Goal: Task Accomplishment & Management: Complete application form

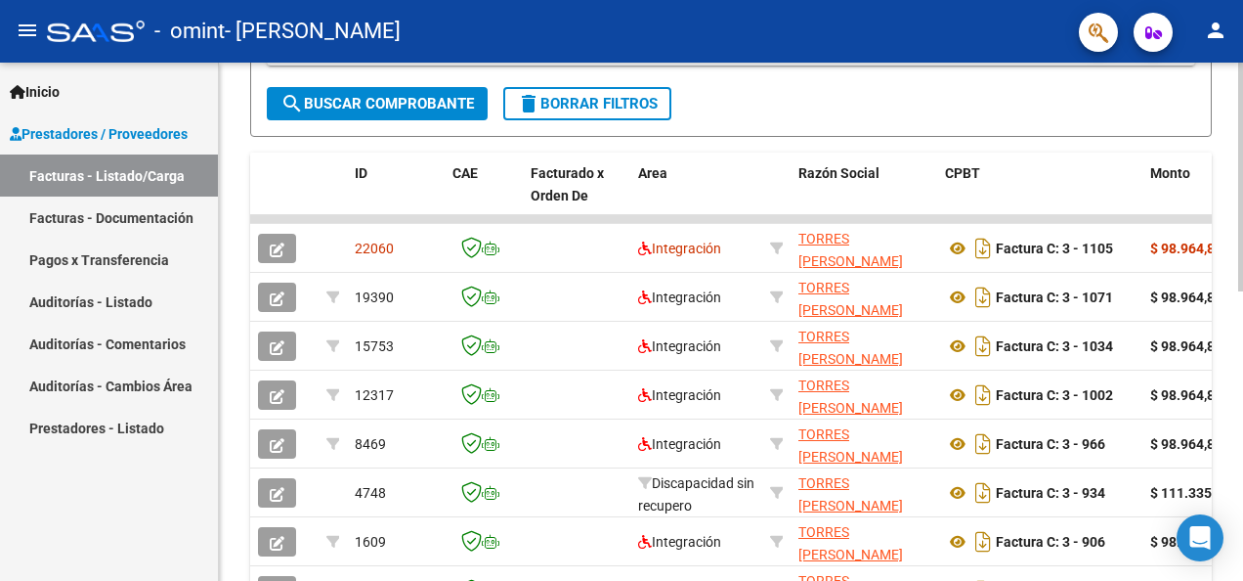
click at [1236, 403] on div "Video tutorial PRESTADORES -> Listado de CPBTs Emitidos por Prestadores / Prove…" at bounding box center [733, 154] width 1029 height 1158
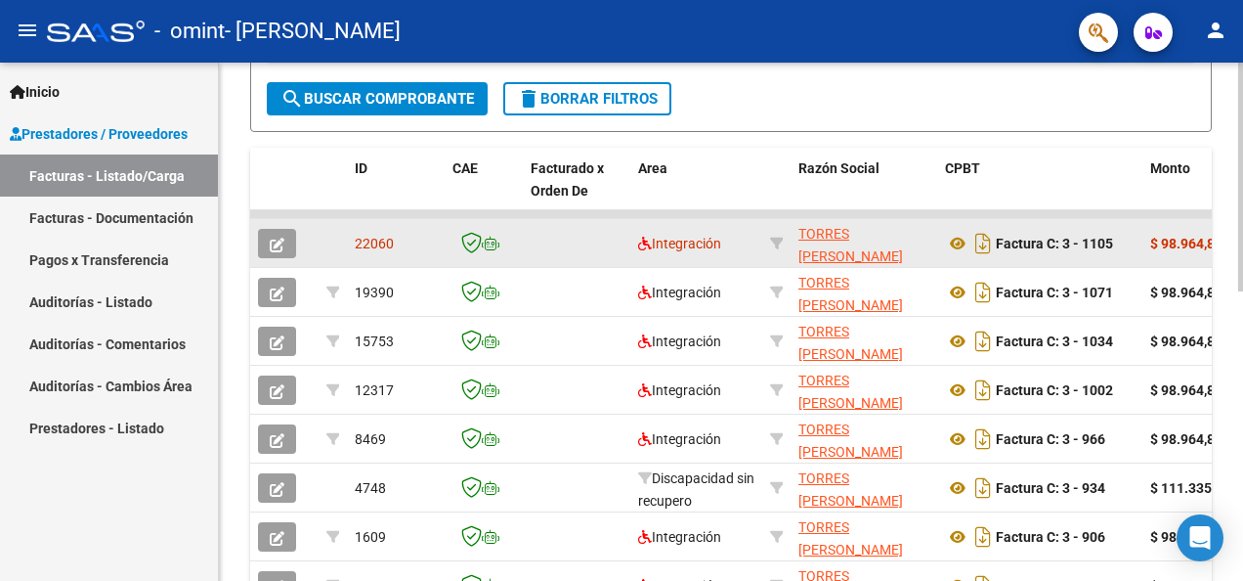
click at [378, 238] on span "22060" at bounding box center [374, 244] width 39 height 16
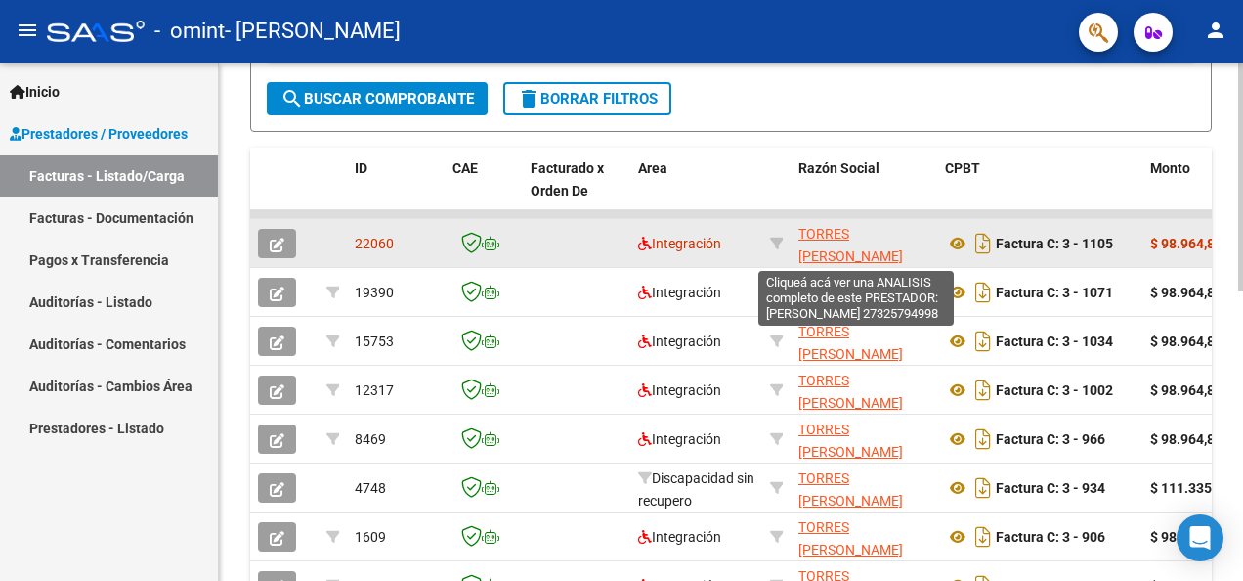
click at [820, 235] on span "TORRES [PERSON_NAME]" at bounding box center [851, 245] width 105 height 38
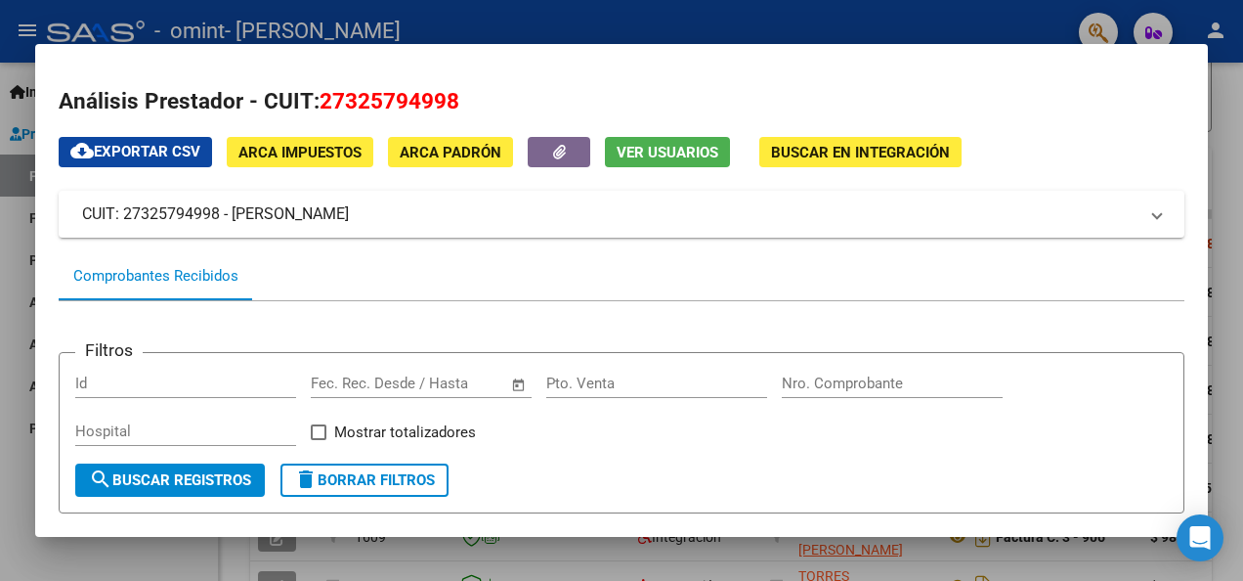
click at [1215, 130] on div at bounding box center [621, 290] width 1243 height 581
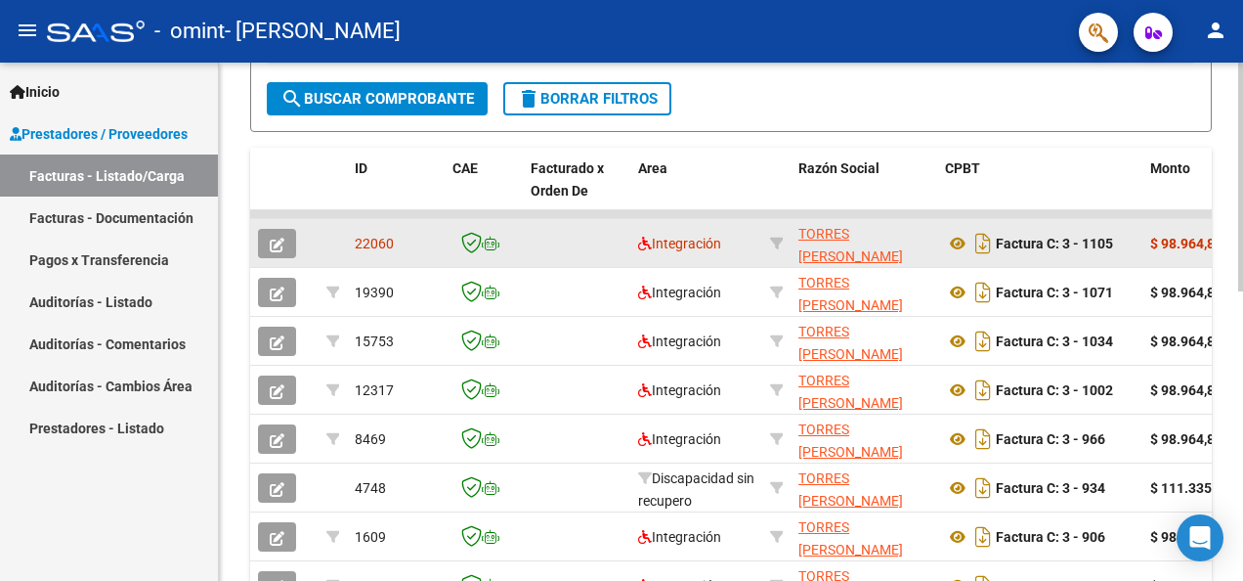
click at [1003, 254] on div "Factura C: 3 - 1105" at bounding box center [1040, 243] width 190 height 31
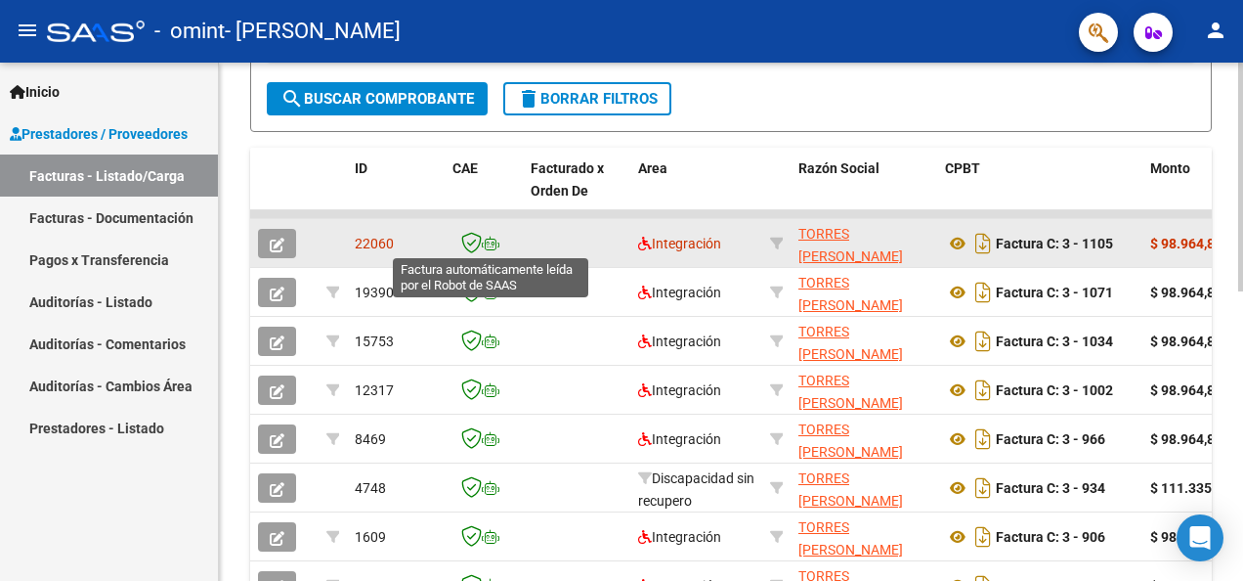
click at [484, 244] on icon at bounding box center [491, 244] width 18 height 14
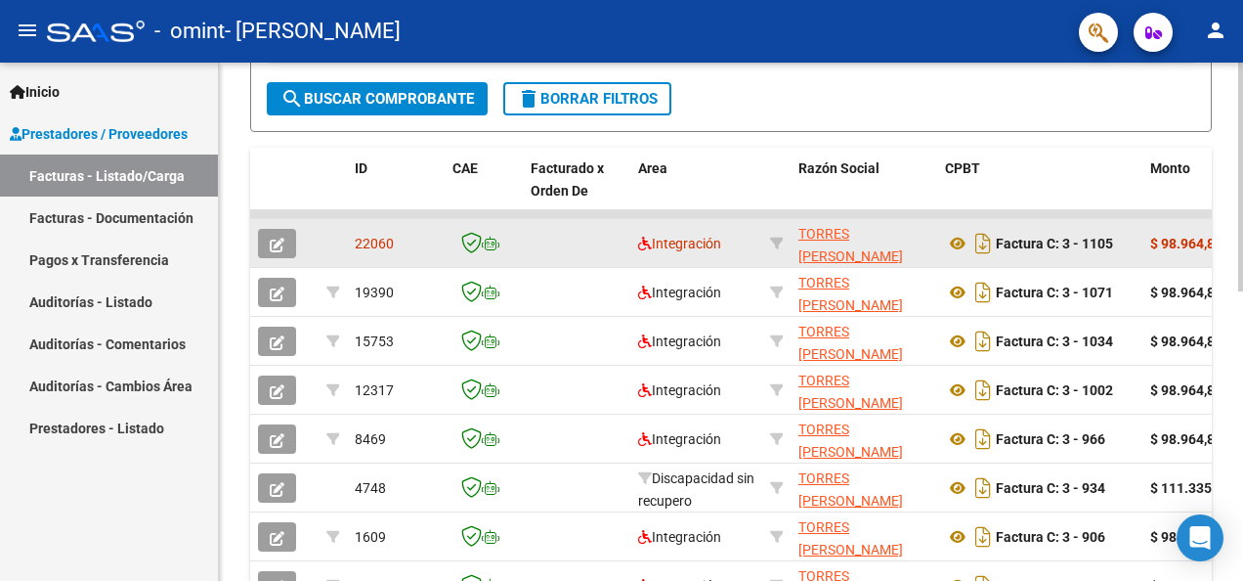
click at [358, 236] on span "22060" at bounding box center [374, 244] width 39 height 16
click at [289, 235] on button "button" at bounding box center [277, 243] width 38 height 29
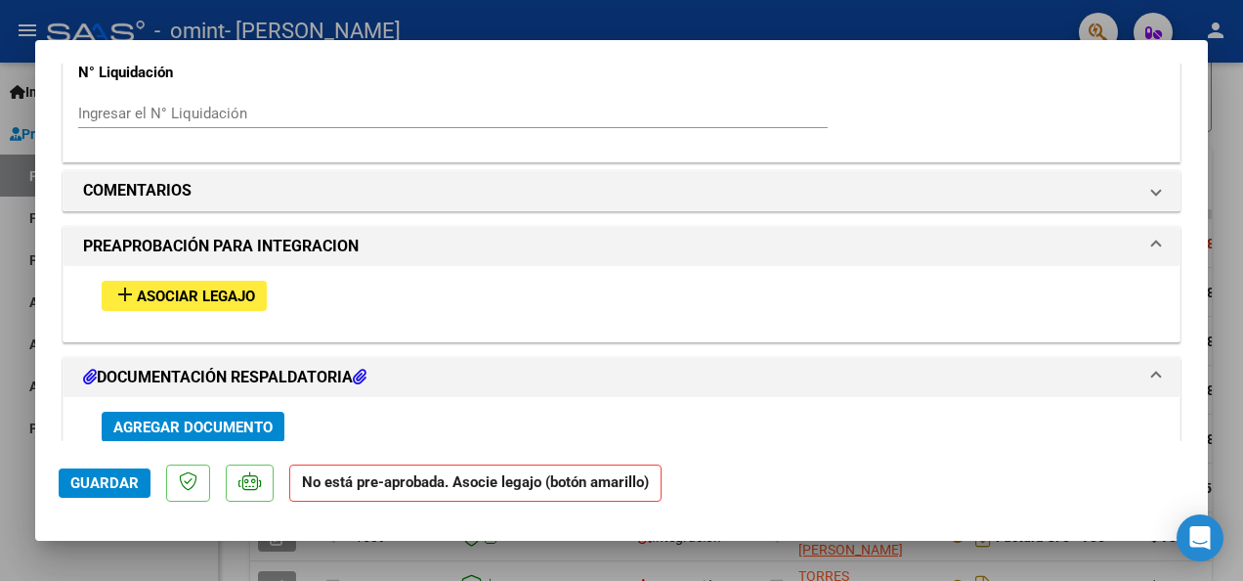
scroll to position [1519, 0]
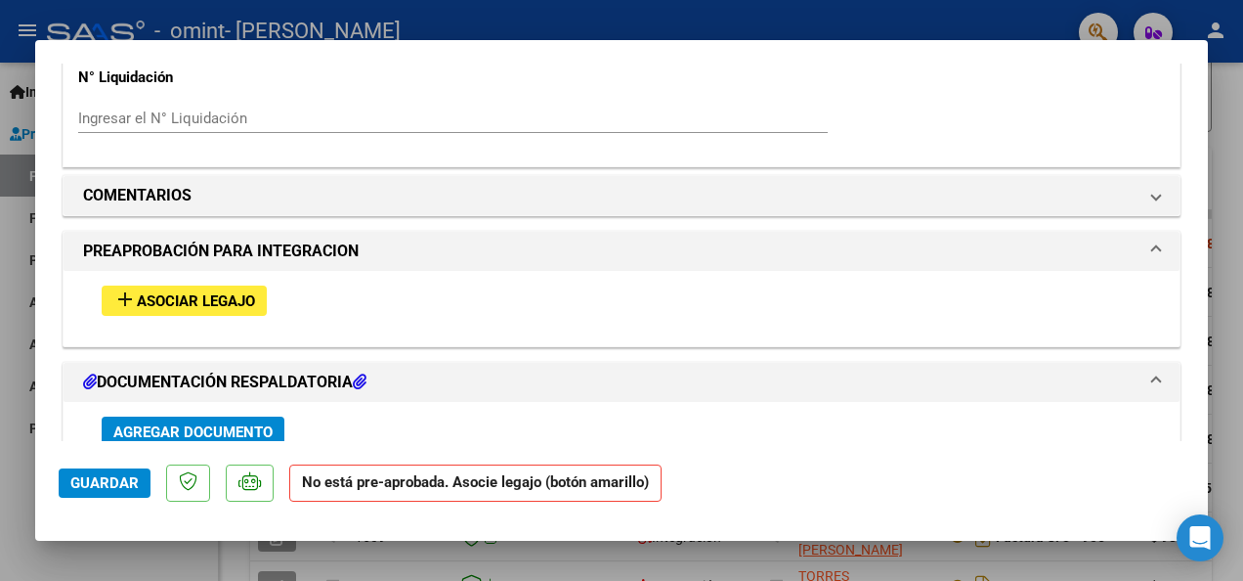
click at [170, 292] on span "Asociar Legajo" at bounding box center [196, 301] width 118 height 18
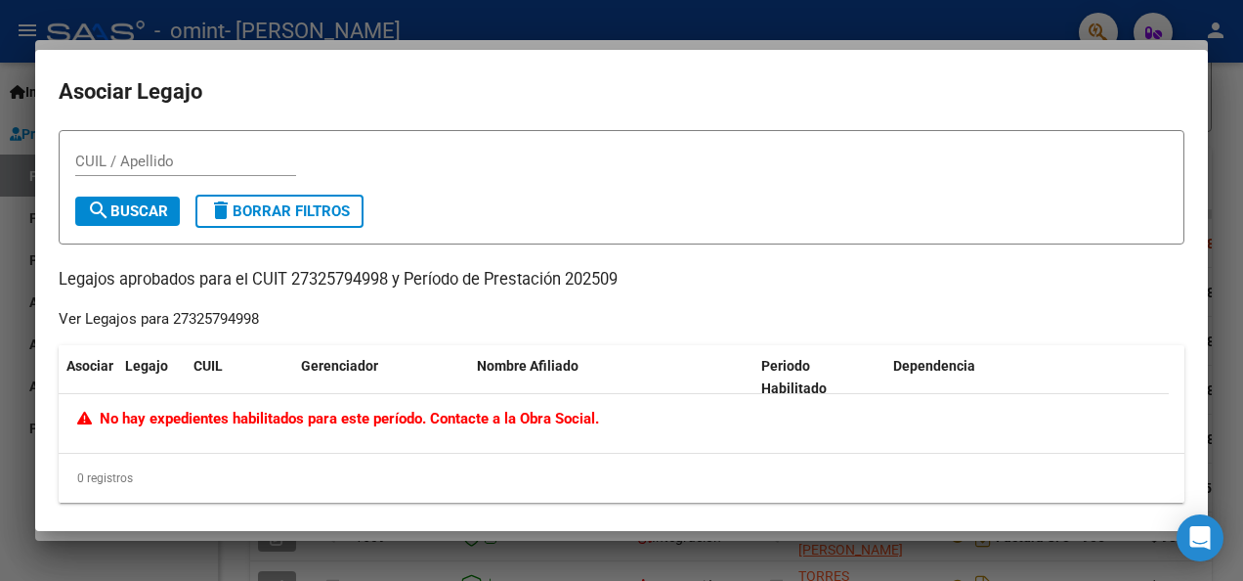
click at [1221, 161] on div at bounding box center [621, 290] width 1243 height 581
